Goal: Information Seeking & Learning: Learn about a topic

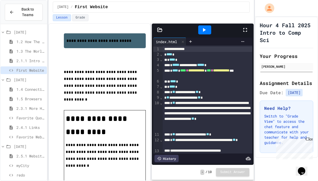
scroll to position [14, 0]
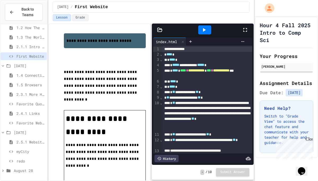
click at [26, 152] on span "myCity" at bounding box center [30, 152] width 28 height 6
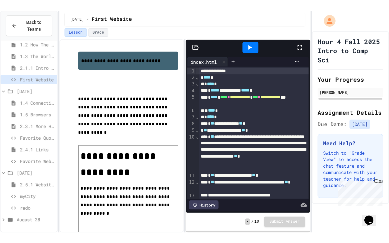
scroll to position [10, 0]
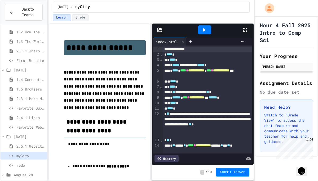
click at [245, 29] on icon at bounding box center [245, 30] width 6 height 6
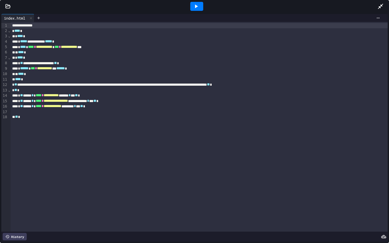
click at [195, 9] on icon at bounding box center [196, 6] width 6 height 6
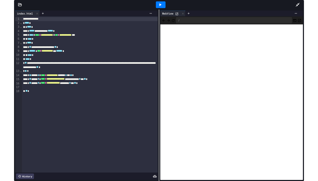
scroll to position [0, 0]
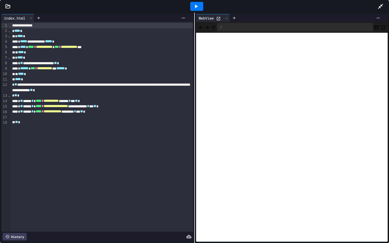
click at [9, 9] on div at bounding box center [194, 6] width 389 height 13
click at [9, 5] on icon at bounding box center [7, 6] width 5 height 5
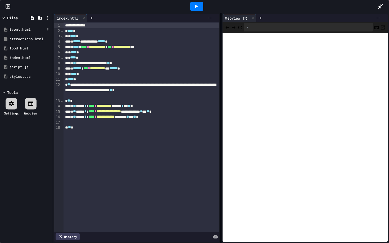
click at [26, 30] on div "Event.html" at bounding box center [27, 29] width 35 height 5
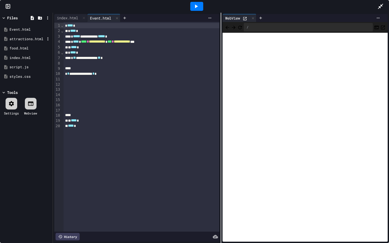
click at [26, 40] on div "attractions.html" at bounding box center [27, 39] width 35 height 5
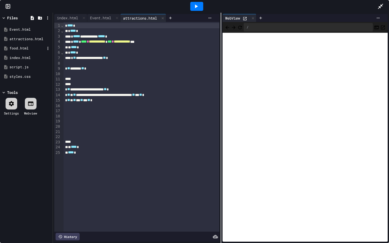
click at [21, 49] on div "food.html" at bounding box center [27, 48] width 35 height 5
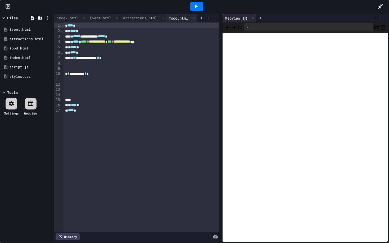
click at [115, 9] on div at bounding box center [197, 6] width 362 height 14
click at [318, 9] on icon at bounding box center [381, 6] width 6 height 6
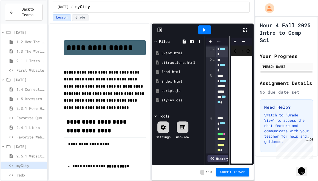
click at [13, 162] on div "myCity" at bounding box center [24, 166] width 46 height 8
click at [245, 28] on icon at bounding box center [245, 30] width 6 height 6
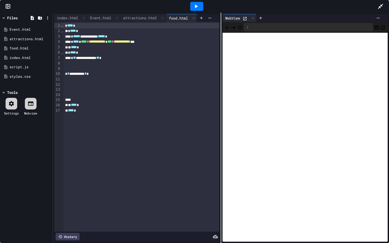
click at [318, 5] on icon at bounding box center [380, 6] width 5 height 5
